Goal: Task Accomplishment & Management: Complete application form

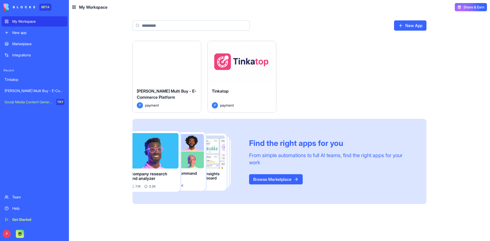
click at [241, 77] on div "Launch" at bounding box center [242, 62] width 68 height 43
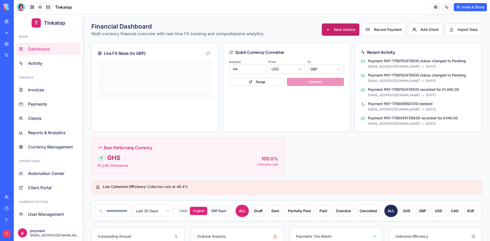
click at [334, 32] on span "New Invoice" at bounding box center [344, 29] width 21 height 5
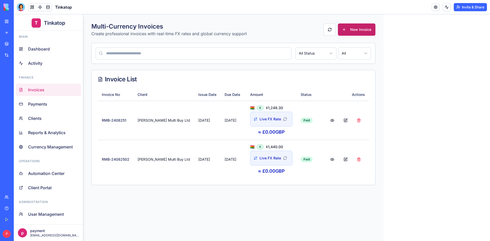
click at [339, 31] on button "New Invoice" at bounding box center [356, 29] width 37 height 12
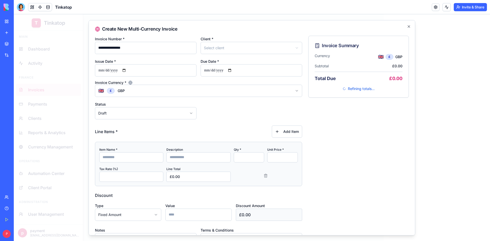
click at [114, 155] on input at bounding box center [131, 157] width 64 height 10
drag, startPoint x: 163, startPoint y: 46, endPoint x: 83, endPoint y: 46, distance: 79.8
click at [83, 46] on body "T Tinkatop Main Dashboard Activity Finance Invoices Payments Clients Reports & …" at bounding box center [252, 127] width 476 height 227
type input "**********"
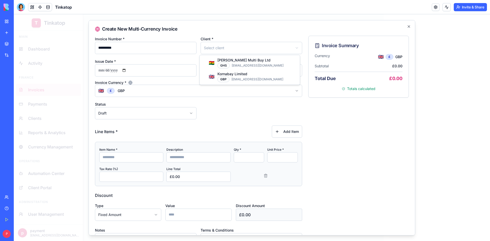
click at [229, 47] on body "T Tinkatop Main Dashboard Activity Finance Invoices Payments Clients Reports & …" at bounding box center [252, 127] width 476 height 227
select select "***"
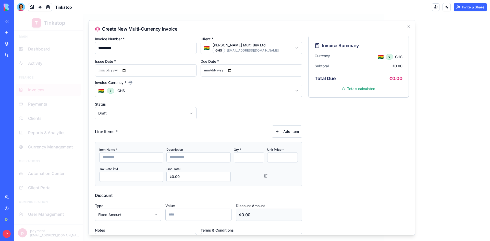
click at [123, 120] on form "**********" at bounding box center [198, 153] width 207 height 236
click at [124, 116] on body "T Tinkatop Main Dashboard Activity Finance Invoices Payments Clients Reports & …" at bounding box center [252, 127] width 476 height 227
select select "****"
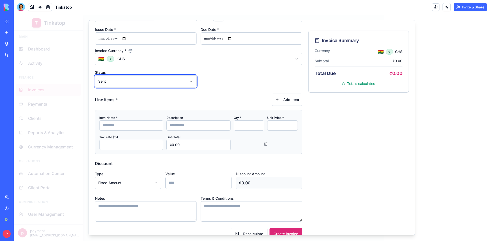
scroll to position [43, 0]
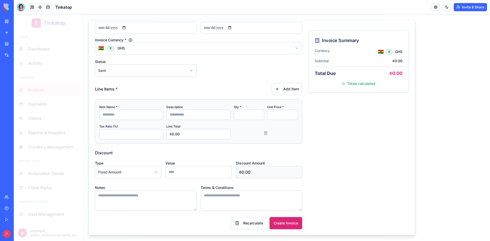
click at [130, 116] on input at bounding box center [131, 114] width 64 height 10
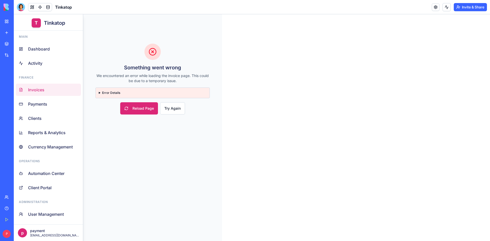
click at [99, 91] on summary "Error Details" at bounding box center [153, 93] width 108 height 4
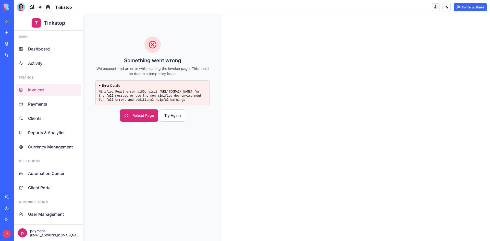
click at [12, 208] on div "Help" at bounding box center [15, 208] width 7 height 5
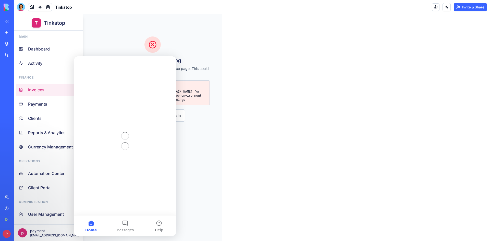
scroll to position [0, 0]
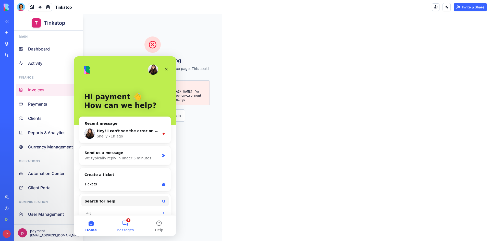
click at [125, 221] on button "1 Messages" at bounding box center [125, 226] width 34 height 20
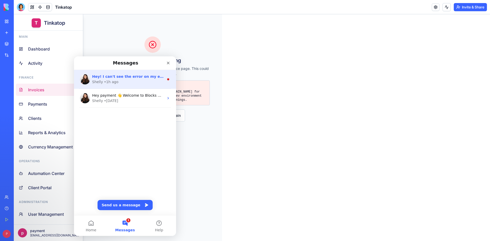
click at [151, 77] on span "Hey! I can't see the error on my end can you please walk me through the steps y…" at bounding box center [195, 76] width 206 height 4
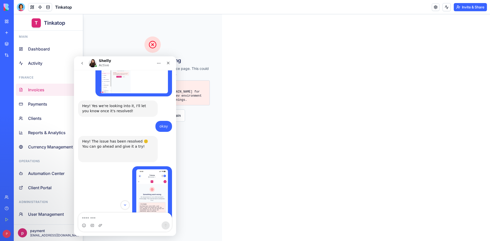
scroll to position [1197, 0]
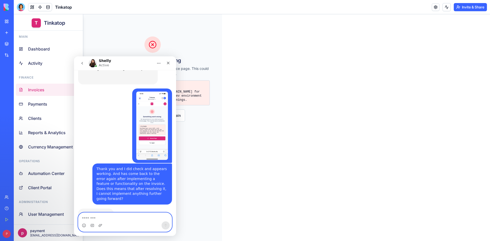
click at [119, 219] on textarea "Message…" at bounding box center [124, 217] width 93 height 9
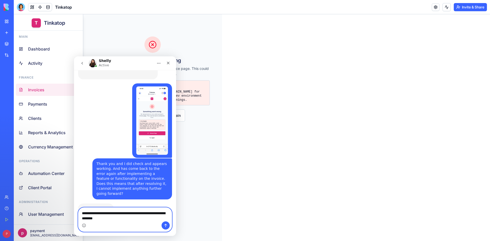
drag, startPoint x: 120, startPoint y: 219, endPoint x: 147, endPoint y: 269, distance: 57.1
click at [74, 213] on html "[PERSON_NAME] Active Ask us anything [DATE] I am getting a system error and iss…" at bounding box center [125, 146] width 102 height 180
type textarea "**********"
click at [42, 92] on span "Invoices" at bounding box center [36, 90] width 16 height 6
click at [263, 93] on div "T Tinkatop Main Dashboard Activity Finance Invoices Payments Clients Reports & …" at bounding box center [252, 127] width 476 height 227
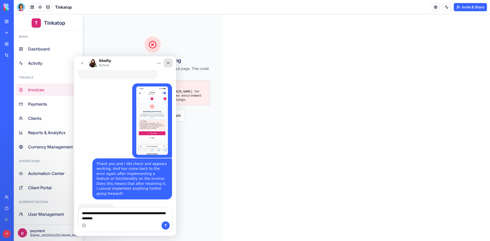
click at [166, 64] on div "Close" at bounding box center [168, 62] width 9 height 9
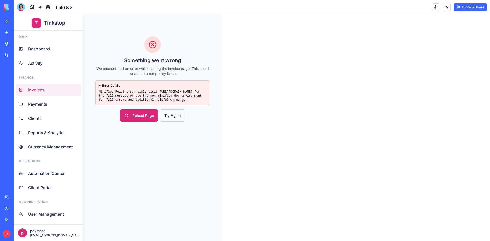
click at [169, 116] on button "Try Again" at bounding box center [172, 115] width 25 height 12
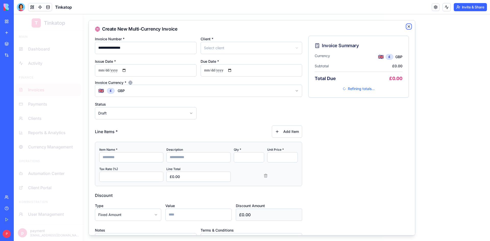
click at [407, 28] on icon "button" at bounding box center [409, 26] width 4 height 4
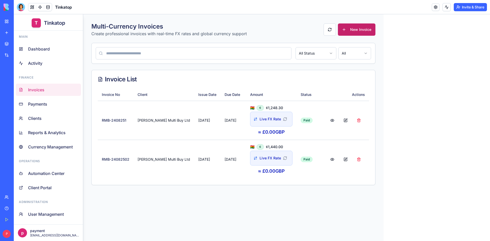
click at [341, 32] on button "New Invoice" at bounding box center [356, 29] width 37 height 12
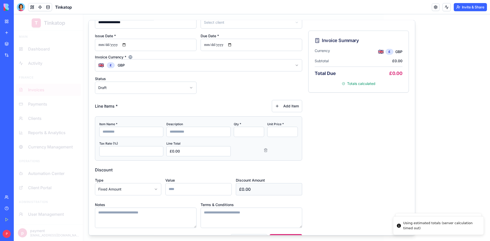
scroll to position [43, 0]
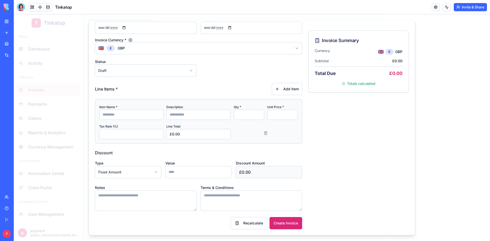
click at [140, 110] on input at bounding box center [131, 114] width 64 height 10
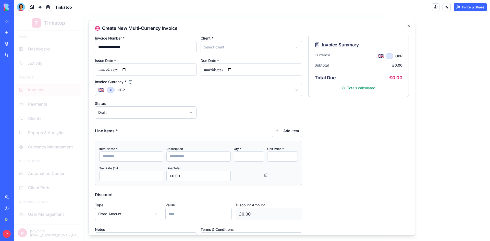
scroll to position [0, 0]
click at [234, 41] on div "**********" at bounding box center [252, 44] width 102 height 18
click at [232, 46] on body "T Tinkatop Main Dashboard Activity Finance Invoices Payments Clients Reports & …" at bounding box center [252, 127] width 476 height 227
select select "***"
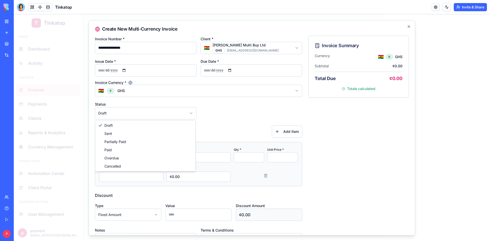
click at [142, 111] on body "T Tinkatop Main Dashboard Activity Finance Invoices Payments Clients Reports & …" at bounding box center [252, 127] width 476 height 227
select select "****"
click at [126, 156] on input at bounding box center [131, 157] width 64 height 10
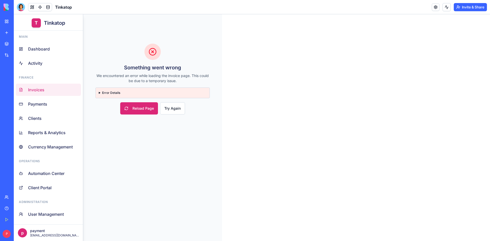
click at [102, 94] on summary "Error Details" at bounding box center [153, 93] width 108 height 4
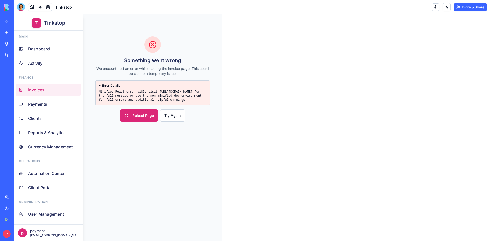
click at [17, 210] on div "Help" at bounding box center [15, 208] width 7 height 5
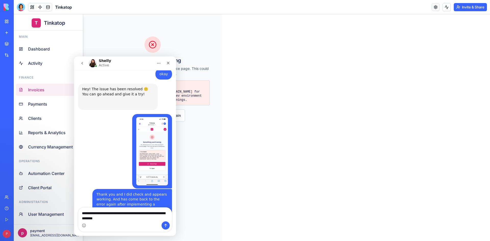
scroll to position [1202, 0]
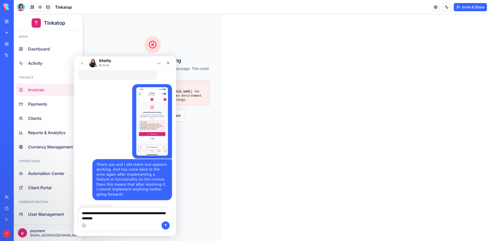
click at [112, 220] on textarea "**********" at bounding box center [124, 215] width 93 height 14
drag, startPoint x: 108, startPoint y: 218, endPoint x: 118, endPoint y: 218, distance: 9.7
click at [118, 218] on textarea "**********" at bounding box center [124, 215] width 93 height 14
click at [132, 217] on textarea "**********" at bounding box center [124, 215] width 93 height 14
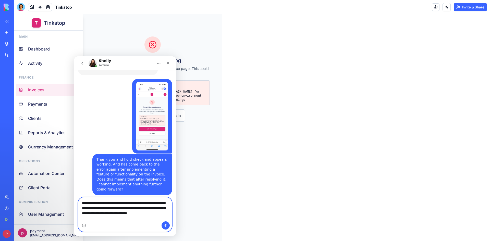
scroll to position [1212, 0]
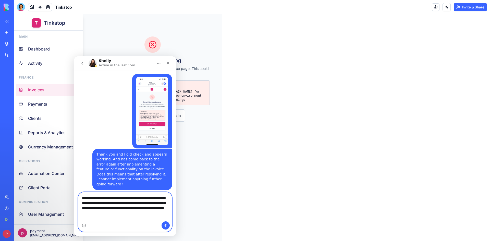
type textarea "**********"
click at [167, 228] on button "Send a message…" at bounding box center [165, 225] width 8 height 8
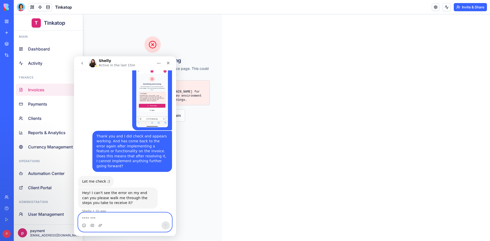
scroll to position [1232, 0]
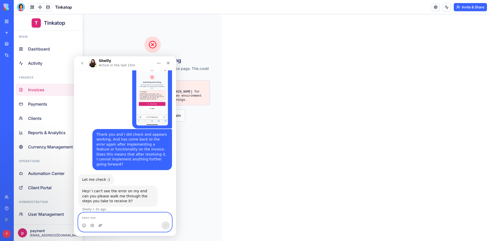
click at [99, 224] on icon "Upload attachment" at bounding box center [100, 225] width 4 height 4
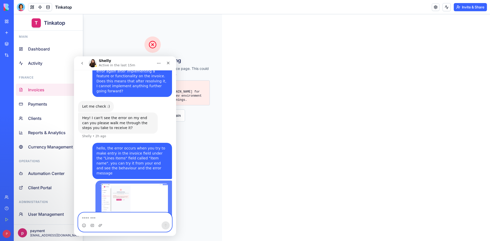
scroll to position [1313, 0]
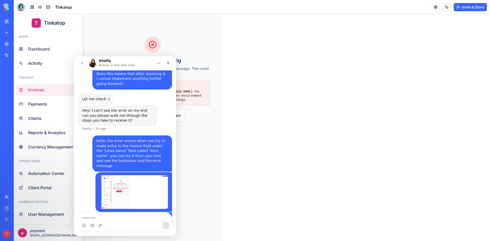
click at [278, 80] on div "T Tinkatop Main Dashboard Activity Finance Invoices Payments Clients Reports & …" at bounding box center [252, 127] width 476 height 227
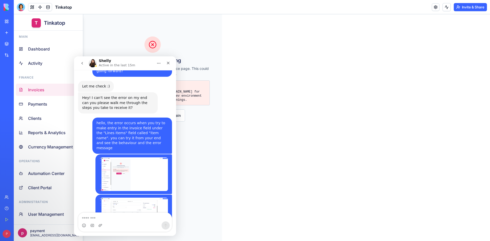
scroll to position [1343, 0]
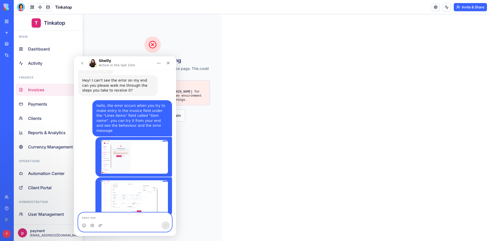
click at [113, 219] on textarea "Message…" at bounding box center [124, 217] width 93 height 9
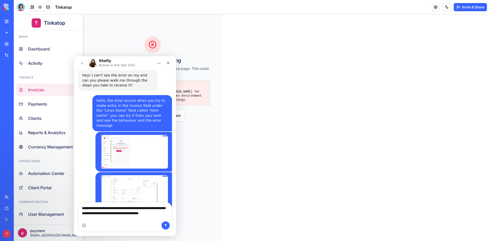
click at [127, 175] on img "payment says…" at bounding box center [133, 192] width 68 height 34
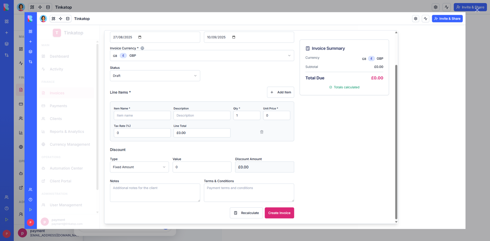
click at [152, 230] on div "Intercom messenger" at bounding box center [245, 120] width 490 height 241
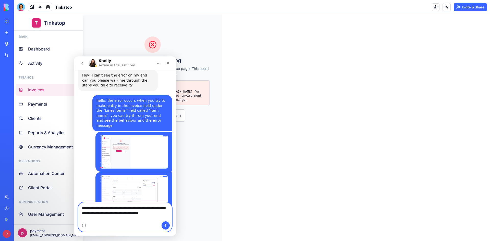
click at [166, 216] on textarea "**********" at bounding box center [124, 210] width 93 height 14
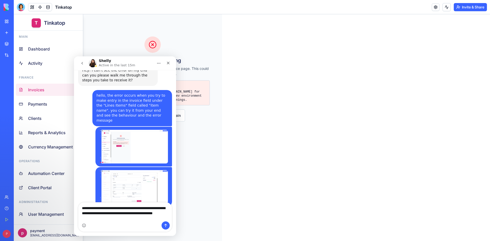
click at [143, 170] on img "payment says…" at bounding box center [133, 187] width 68 height 34
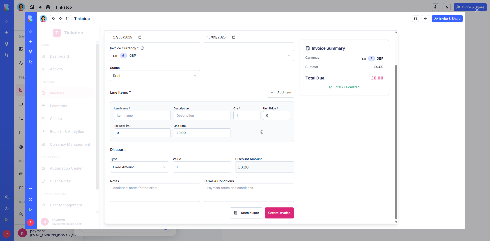
scroll to position [0, 0]
click at [148, 230] on div "Intercom messenger" at bounding box center [245, 120] width 490 height 241
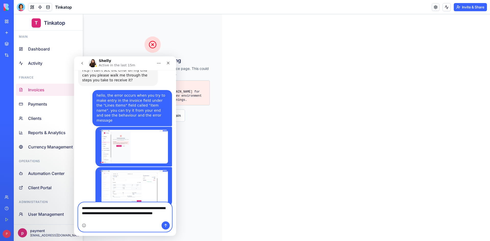
click at [131, 218] on textarea "**********" at bounding box center [124, 212] width 93 height 19
click at [129, 170] on img "payment says…" at bounding box center [133, 187] width 68 height 34
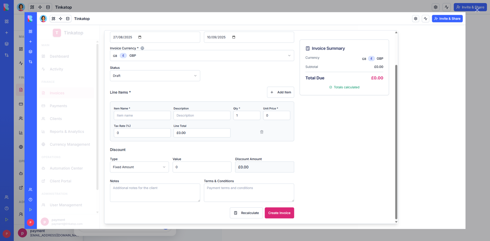
click at [131, 231] on div "Intercom messenger" at bounding box center [245, 120] width 490 height 241
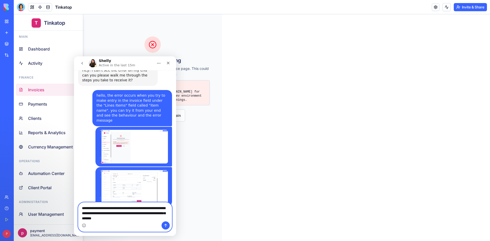
click at [134, 221] on textarea "**********" at bounding box center [124, 212] width 93 height 19
type textarea "**********"
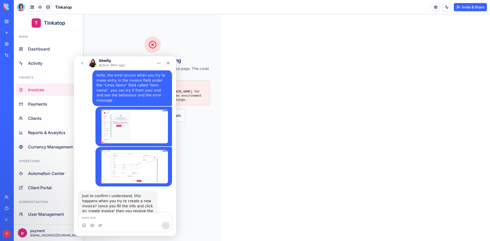
click at [196, 167] on main "Something went wrong We encountered an error while loading the invoice page. Th…" at bounding box center [152, 127] width 139 height 227
click at [42, 101] on span "Payments" at bounding box center [37, 104] width 19 height 6
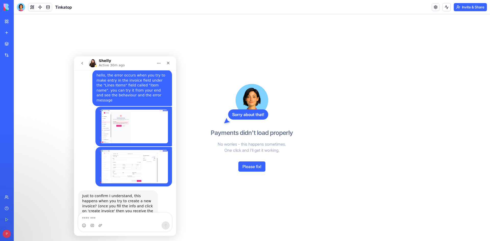
click at [13, 22] on div "My Workspace" at bounding box center [15, 21] width 7 height 5
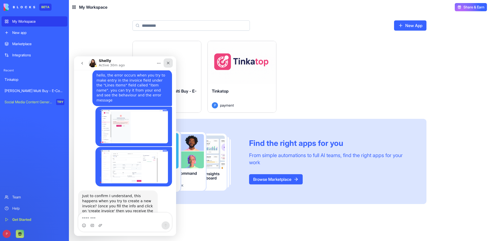
click at [168, 62] on icon "Close" at bounding box center [168, 63] width 4 height 4
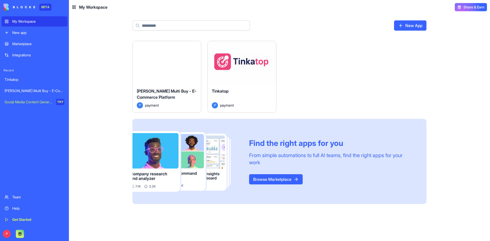
click at [228, 70] on div "Launch" at bounding box center [242, 62] width 68 height 43
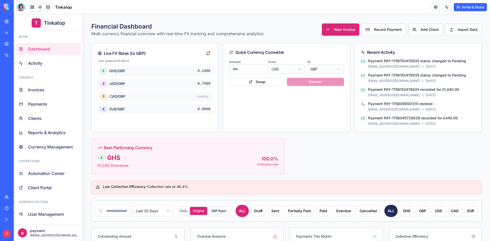
click at [11, 207] on link "Help" at bounding box center [12, 208] width 20 height 10
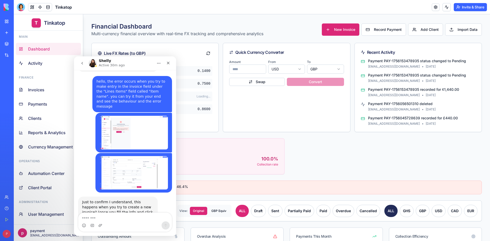
scroll to position [1373, 0]
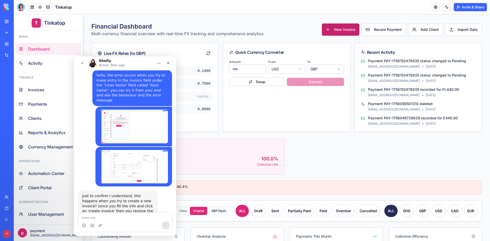
click at [338, 31] on span "New Invoice" at bounding box center [344, 29] width 21 height 5
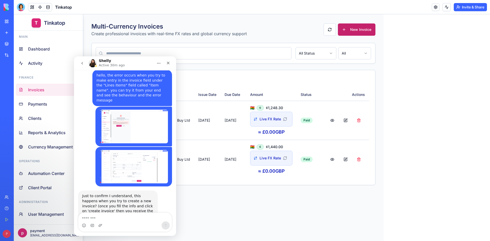
click at [351, 28] on button "New Invoice" at bounding box center [356, 29] width 37 height 12
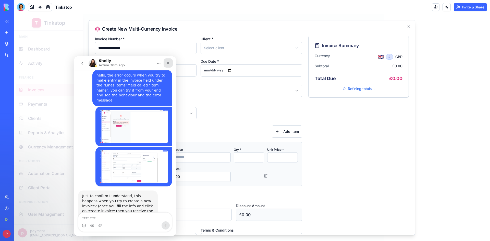
click at [169, 64] on icon "Close" at bounding box center [168, 63] width 3 height 3
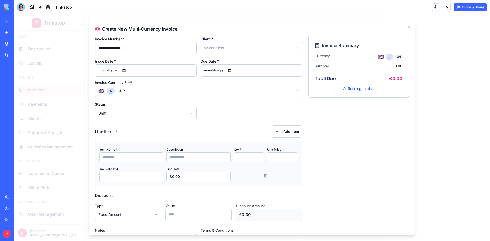
click at [117, 156] on input at bounding box center [131, 157] width 64 height 10
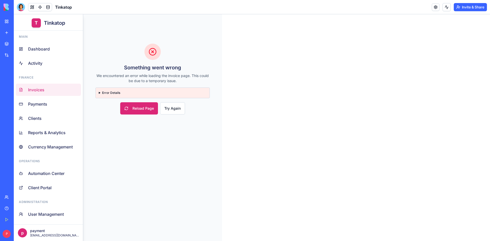
click at [7, 210] on link "Help" at bounding box center [12, 208] width 20 height 10
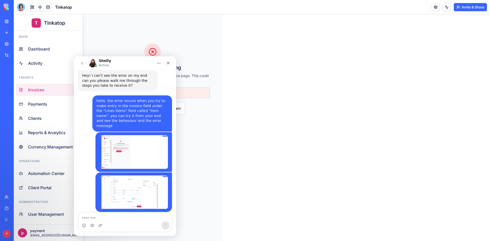
scroll to position [1373, 0]
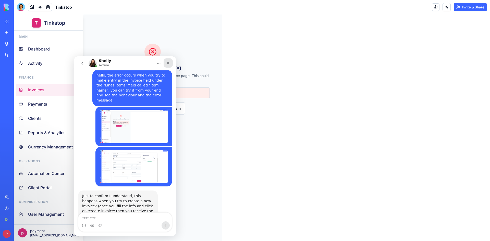
drag, startPoint x: 170, startPoint y: 65, endPoint x: 176, endPoint y: 108, distance: 43.0
click at [170, 65] on div "Close" at bounding box center [168, 62] width 9 height 9
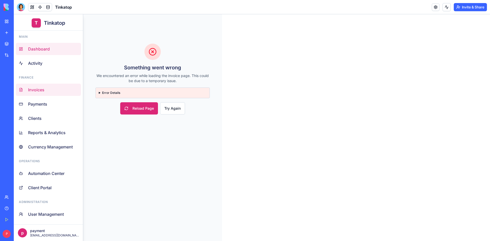
click at [49, 52] on link "Dashboard" at bounding box center [48, 49] width 65 height 12
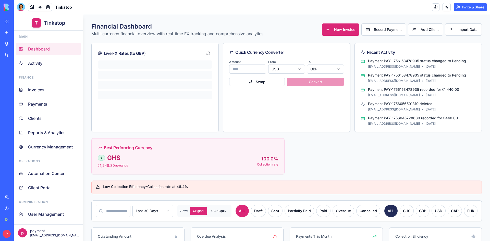
click at [19, 24] on div "My Workspace" at bounding box center [15, 21] width 7 height 5
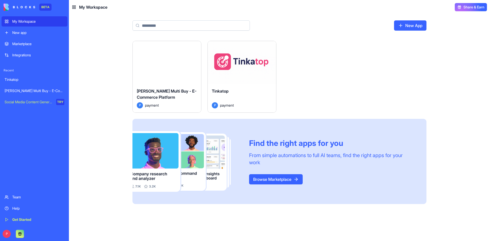
click at [154, 80] on div "Launch" at bounding box center [167, 62] width 68 height 43
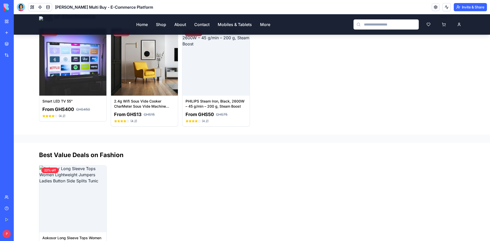
scroll to position [230, 0]
